Goal: Check status: Check status

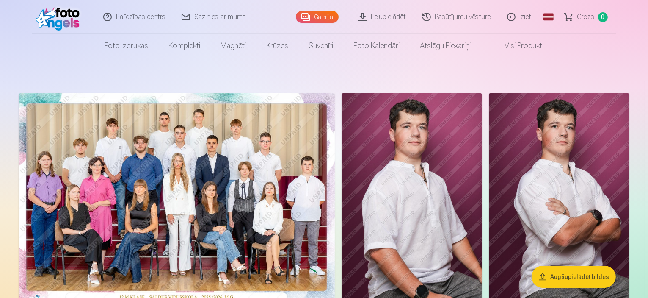
click at [327, 14] on link "Galerija" at bounding box center [317, 17] width 43 height 12
click at [384, 17] on link "Lejupielādēt" at bounding box center [383, 17] width 64 height 34
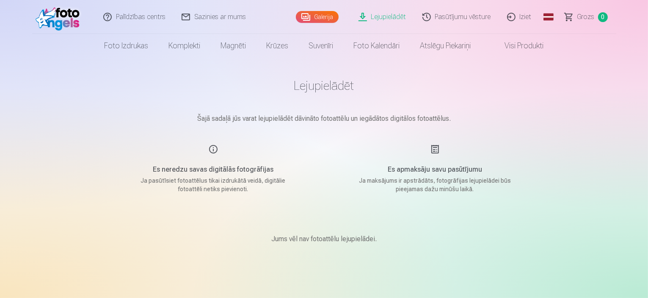
click at [457, 16] on link "Pasūtījumu vēsture" at bounding box center [457, 17] width 85 height 34
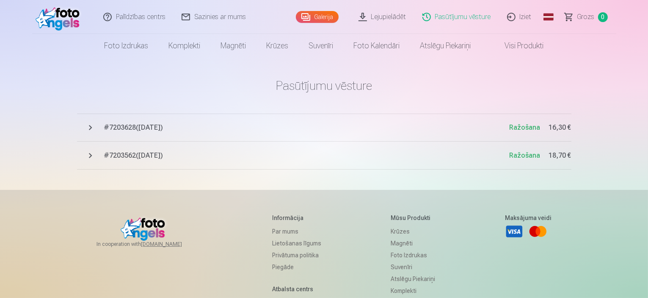
click at [118, 123] on span "# 7203628 ( 8.09.2025 )" at bounding box center [307, 127] width 406 height 10
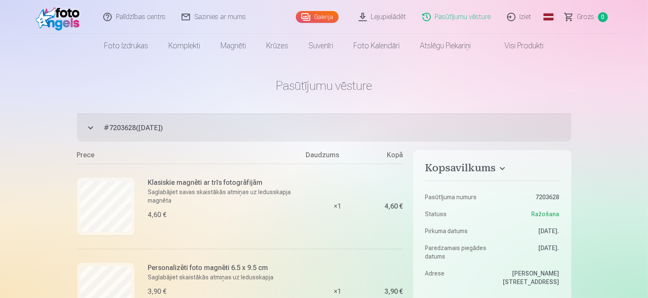
click at [648, 274] on html "Palīdzības centrs Sazinies ar mums Galerija Lejupielādēt Pasūtījumu vēsture Izi…" at bounding box center [324, 149] width 648 height 298
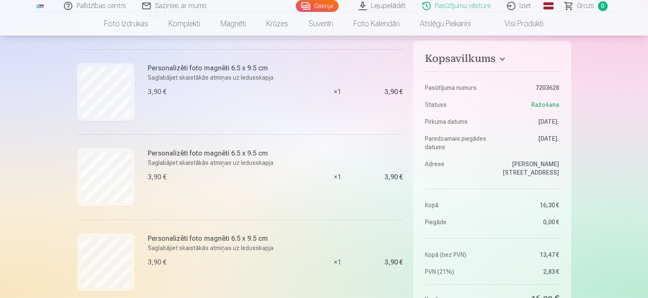
scroll to position [76, 0]
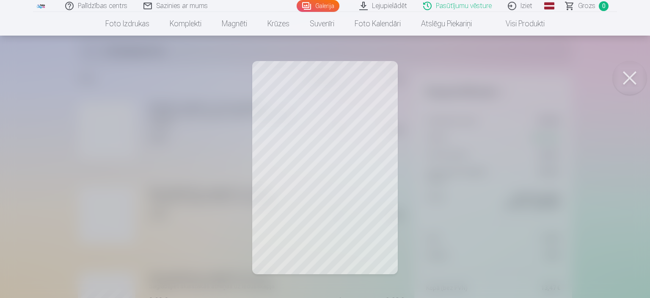
click at [633, 71] on button at bounding box center [630, 78] width 34 height 34
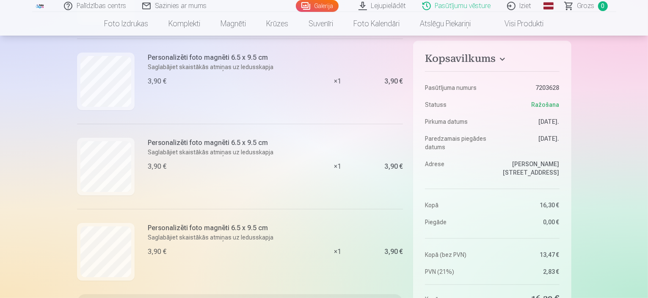
scroll to position [212, 0]
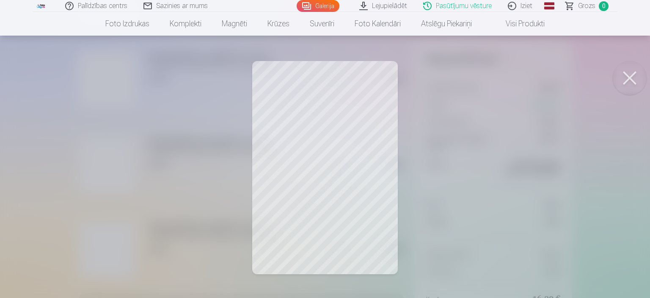
click at [622, 75] on button at bounding box center [630, 78] width 34 height 34
click at [626, 79] on button at bounding box center [630, 78] width 34 height 34
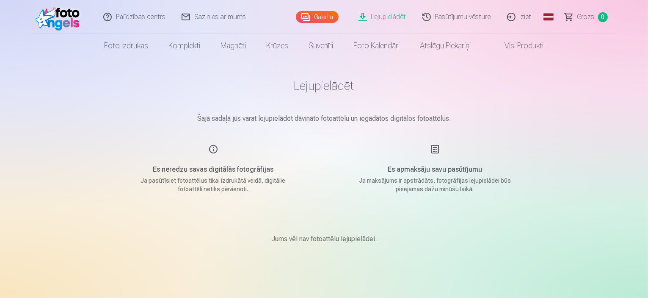
click at [372, 17] on link "Lejupielādēt" at bounding box center [383, 17] width 64 height 34
click at [312, 18] on link "Galerija" at bounding box center [317, 17] width 43 height 12
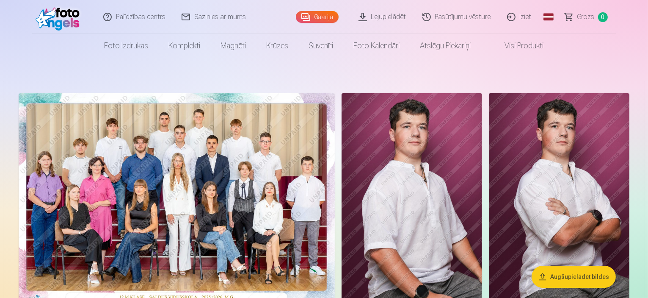
click at [463, 19] on link "Pasūtījumu vēsture" at bounding box center [457, 17] width 85 height 34
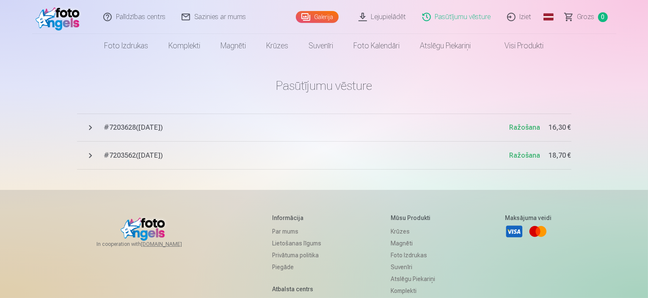
click at [140, 157] on span "# 7203562 ( 8.09.2025 )" at bounding box center [307, 155] width 406 height 10
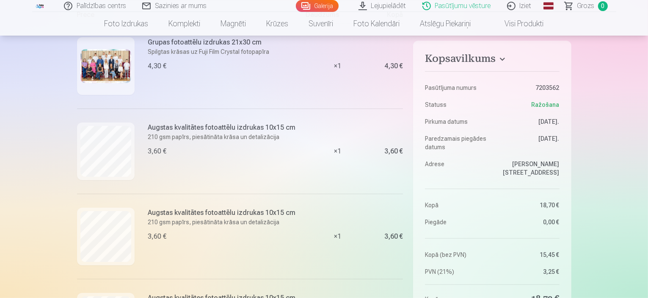
scroll to position [169, 0]
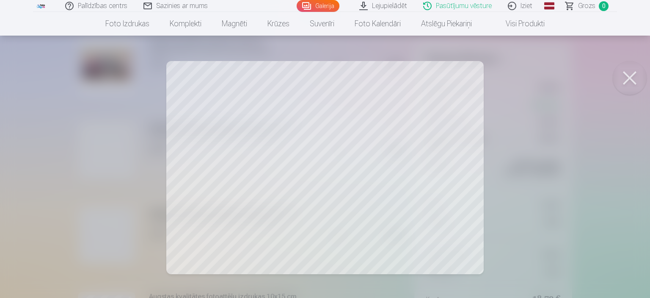
click at [628, 90] on button at bounding box center [630, 78] width 34 height 34
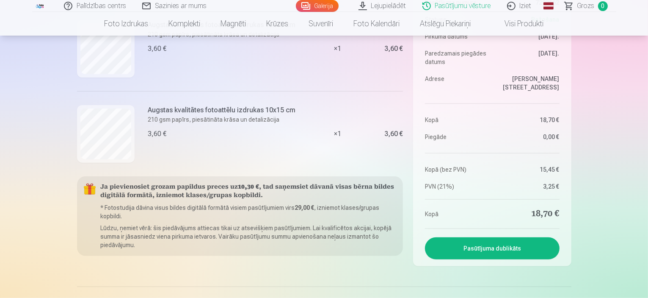
scroll to position [440, 0]
click at [521, 5] on link "Iziet" at bounding box center [519, 6] width 41 height 12
